Goal: Obtain resource: Download file/media

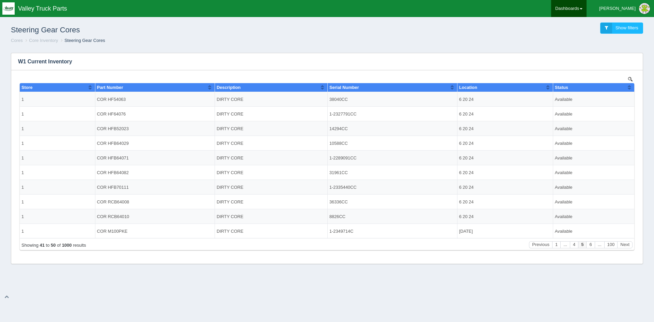
click at [586, 5] on link "Dashboards" at bounding box center [568, 8] width 35 height 17
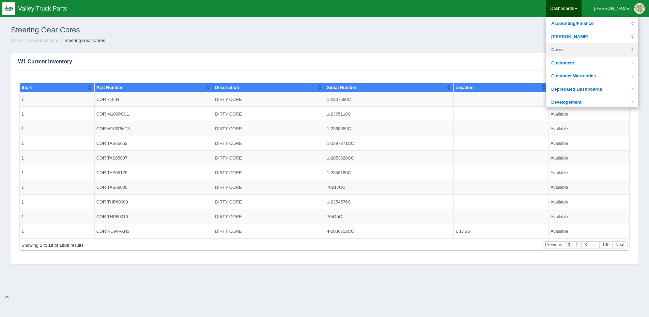
click at [590, 49] on link "Cores" at bounding box center [592, 49] width 92 height 13
click at [591, 64] on link "Core Inventory" at bounding box center [592, 63] width 92 height 13
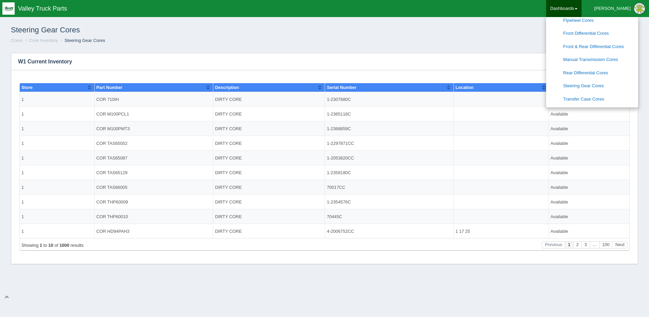
scroll to position [102, 0]
click at [597, 79] on link "Steering Gear Cores" at bounding box center [592, 85] width 92 height 13
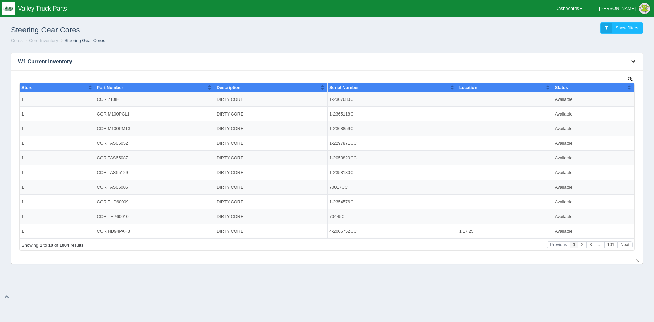
click at [633, 61] on icon "button" at bounding box center [633, 61] width 4 height 4
click at [614, 70] on link "Download CSV" at bounding box center [610, 72] width 54 height 10
